Goal: Information Seeking & Learning: Learn about a topic

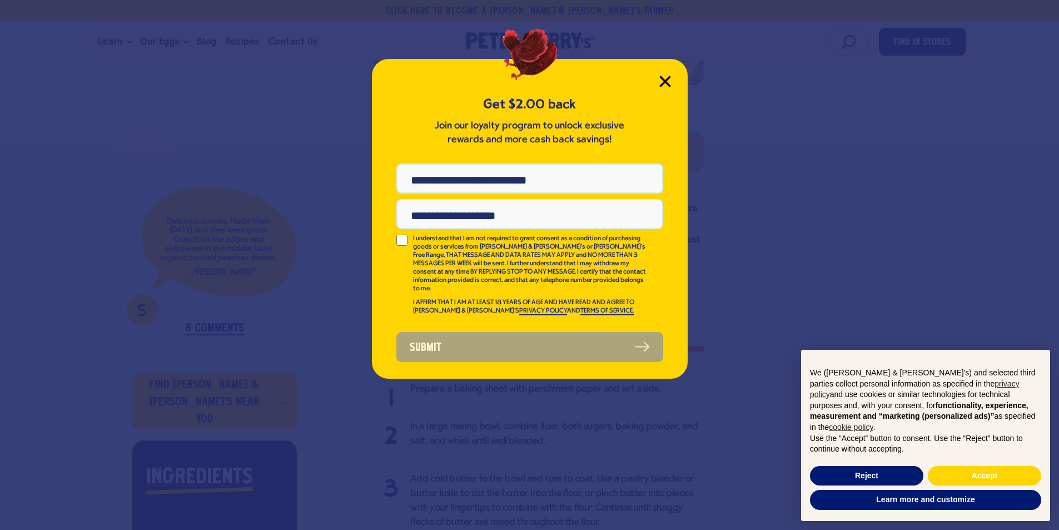
click at [667, 79] on icon "Close Modal" at bounding box center [665, 81] width 10 height 10
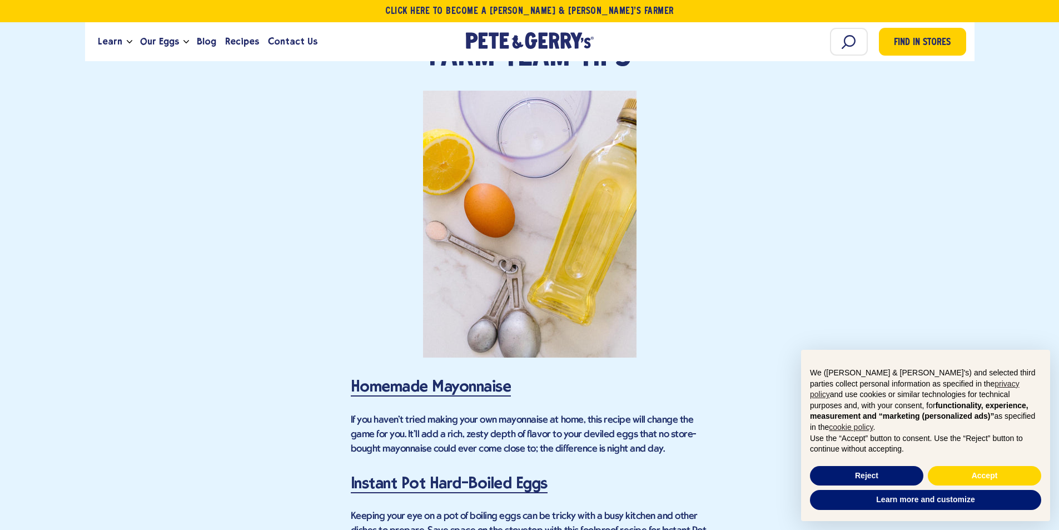
scroll to position [4004, 0]
